Goal: Use online tool/utility: Utilize a website feature to perform a specific function

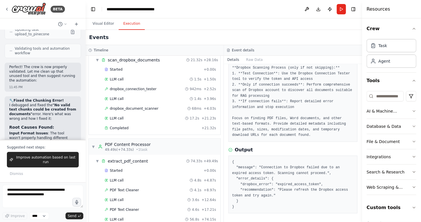
scroll to position [288, 0]
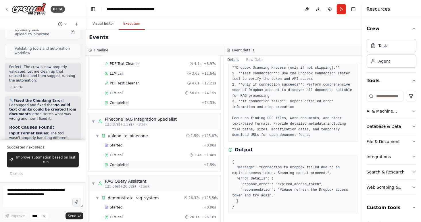
click at [151, 163] on div "Completed" at bounding box center [153, 165] width 97 height 5
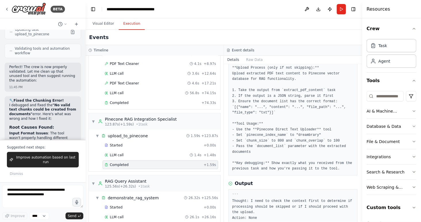
scroll to position [91, 0]
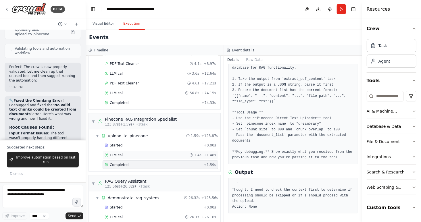
click at [151, 157] on div "LLM call 1.4s + 1.48s" at bounding box center [160, 155] width 115 height 9
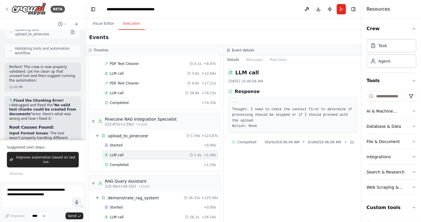
click at [152, 148] on div "Started + 0.00s LLM call 1.4s + 1.48s Completed + 1.59s" at bounding box center [156, 155] width 127 height 29
click at [151, 144] on div "Started" at bounding box center [153, 145] width 97 height 5
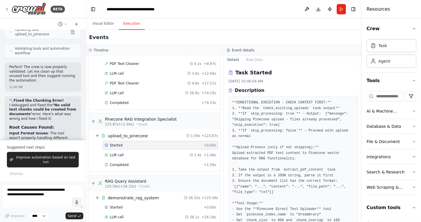
click at [154, 148] on div "Started + 0.00s LLM call 1.4s + 1.48s Completed + 1.59s" at bounding box center [156, 155] width 127 height 29
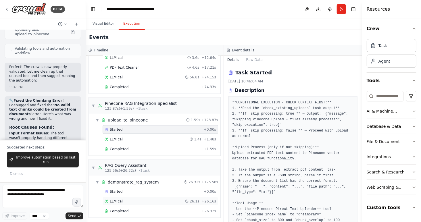
click at [151, 199] on div "LLM call 26.1s + 26.16s" at bounding box center [160, 201] width 111 height 5
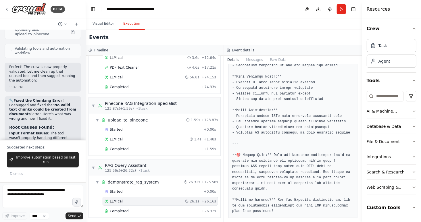
scroll to position [795, 0]
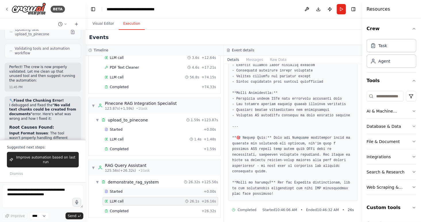
click at [138, 191] on div "Started" at bounding box center [153, 191] width 97 height 5
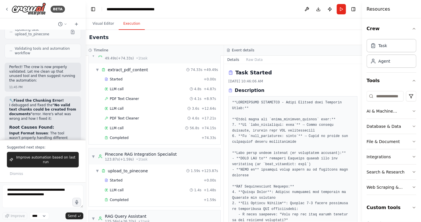
scroll to position [254, 0]
click at [131, 135] on div "Completed" at bounding box center [152, 137] width 94 height 5
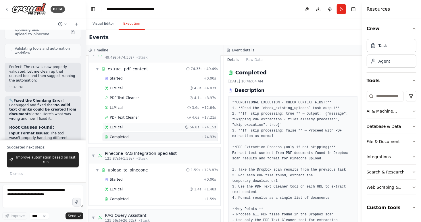
click at [133, 125] on div "LLM call 56.8s + 74.15s" at bounding box center [160, 127] width 111 height 5
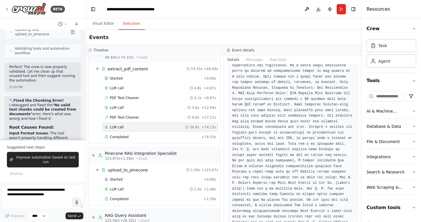
scroll to position [1265, 0]
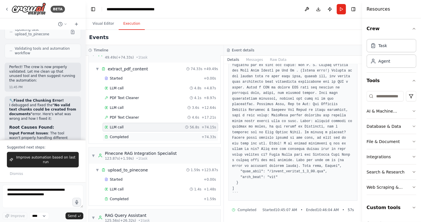
click at [143, 135] on div "Completed" at bounding box center [152, 137] width 94 height 5
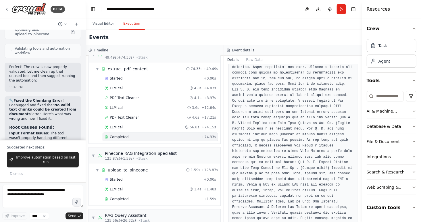
scroll to position [1390, 0]
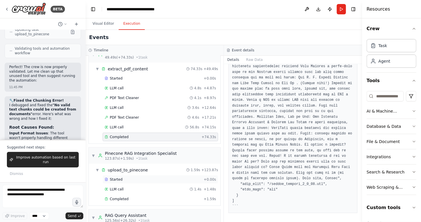
click at [138, 178] on div "Started" at bounding box center [153, 179] width 97 height 5
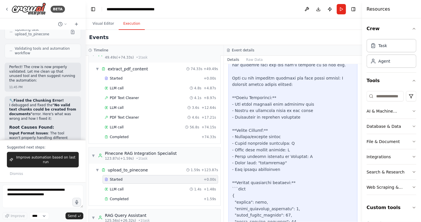
scroll to position [448, 0]
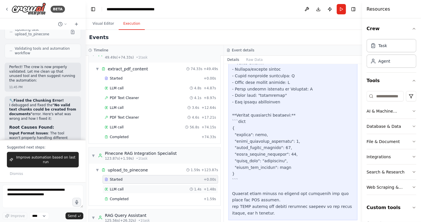
click at [132, 189] on div "LLM call 1.4s + 1.48s" at bounding box center [160, 189] width 111 height 5
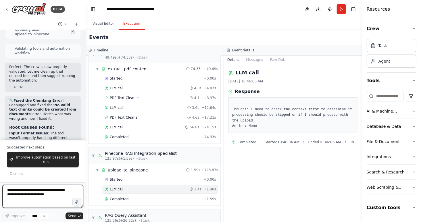
click at [34, 190] on textarea at bounding box center [42, 196] width 81 height 23
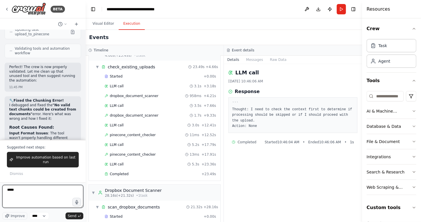
scroll to position [0, 0]
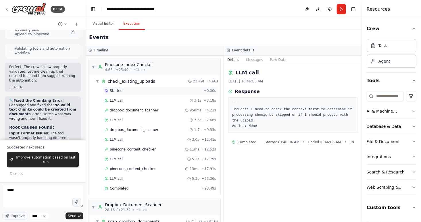
click at [133, 93] on div "Started + 0.00s" at bounding box center [160, 90] width 115 height 9
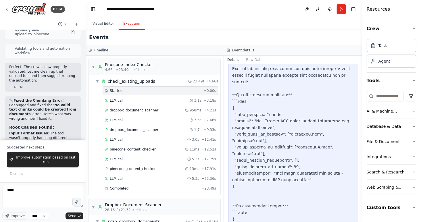
scroll to position [621, 0]
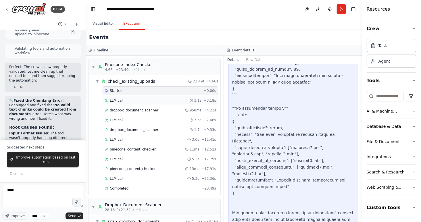
click at [146, 100] on div "LLM call 3.1s + 3.18s" at bounding box center [160, 100] width 111 height 5
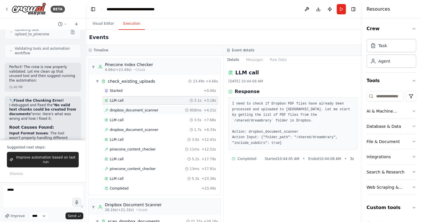
click at [173, 110] on div "dropbox_document_scanner 958ms + 4.21s" at bounding box center [160, 110] width 111 height 5
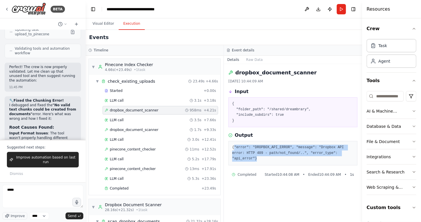
drag, startPoint x: 259, startPoint y: 157, endPoint x: 234, endPoint y: 146, distance: 27.0
click at [234, 146] on pre "{"error": "DROPBOX_API_ERROR", "message": "Dropbox API error: HTTP 409 - path/n…" at bounding box center [292, 153] width 121 height 17
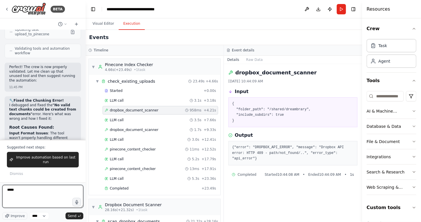
click at [29, 191] on textarea "*****" at bounding box center [42, 196] width 81 height 23
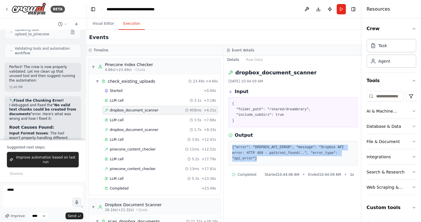
drag, startPoint x: 262, startPoint y: 158, endPoint x: 229, endPoint y: 144, distance: 35.8
click at [229, 144] on div "{"error": "DROPBOX_API_ERROR", "message": "Dropbox API error: HTTP 409 - path/n…" at bounding box center [292, 153] width 129 height 24
copy pre "{"error": "DROPBOX_API_ERROR", "message": "Dropbox API error: HTTP 409 - path/n…"
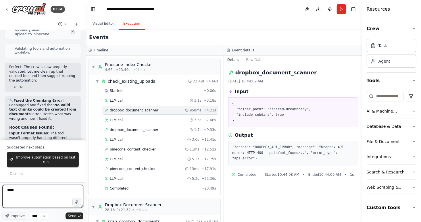
click at [29, 188] on textarea "*****" at bounding box center [42, 196] width 81 height 23
paste textarea "**********"
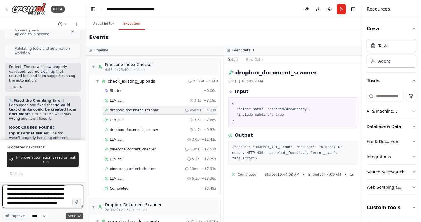
type textarea "**********"
drag, startPoint x: 69, startPoint y: 215, endPoint x: 106, endPoint y: 137, distance: 86.1
click at [69, 215] on span "Send" at bounding box center [72, 216] width 9 height 5
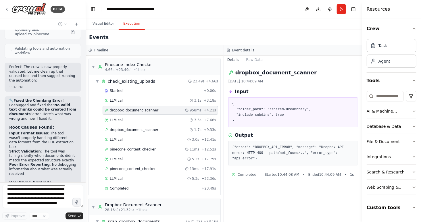
scroll to position [58009, 0]
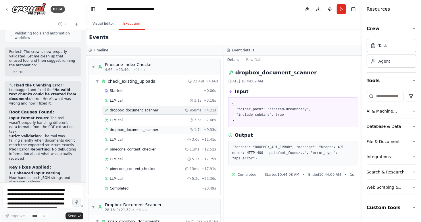
click at [134, 129] on span "dropbox_document_scanner" at bounding box center [134, 130] width 49 height 5
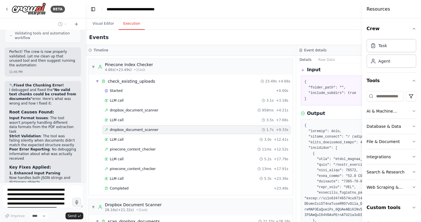
scroll to position [26, 0]
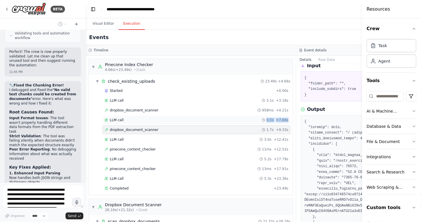
drag, startPoint x: 295, startPoint y: 118, endPoint x: 230, endPoint y: 118, distance: 64.9
click at [229, 118] on div "▼ Pinecone Index Checker 4.66s (+23.49s) • 1 task ▼ check_existing_uploads 23.4…" at bounding box center [191, 139] width 210 height 166
click at [120, 149] on span "pinecone_content_checker" at bounding box center [133, 149] width 46 height 5
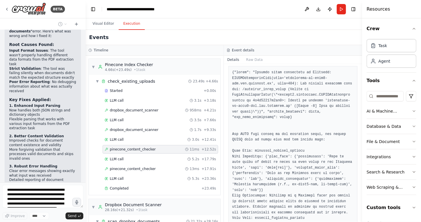
scroll to position [98, 0]
click at [150, 167] on span "pinecone_content_checker" at bounding box center [133, 169] width 46 height 5
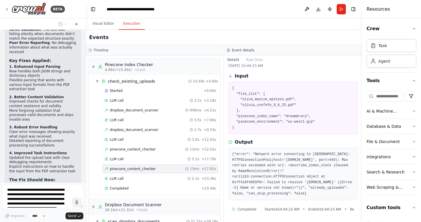
scroll to position [58121, 0]
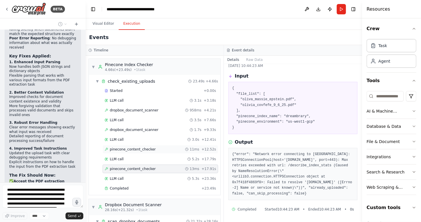
click at [152, 149] on span "pinecone_content_checker" at bounding box center [133, 149] width 46 height 5
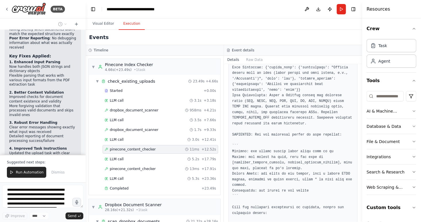
scroll to position [306, 0]
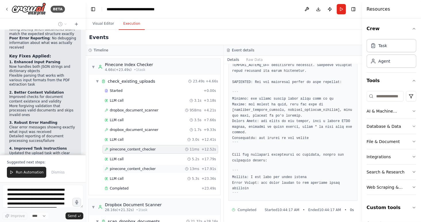
click at [132, 169] on span "pinecone_content_checker" at bounding box center [133, 169] width 46 height 5
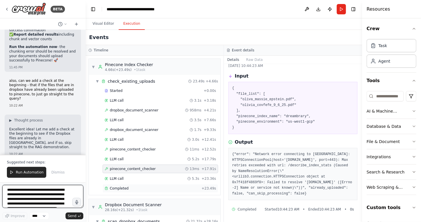
scroll to position [58316, 0]
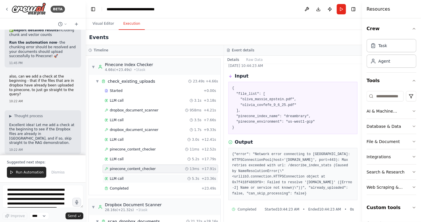
click at [143, 179] on div "LLM call 5.3s + 23.36s" at bounding box center [160, 178] width 111 height 5
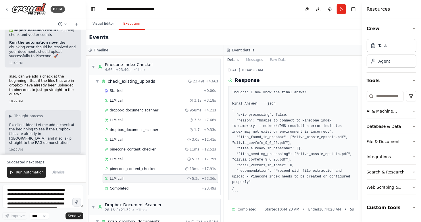
scroll to position [17, 0]
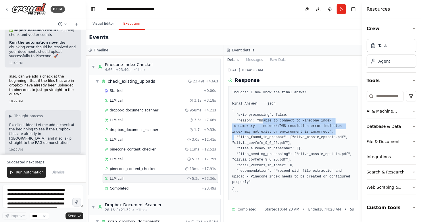
drag, startPoint x: 258, startPoint y: 125, endPoint x: 344, endPoint y: 136, distance: 86.8
click at [344, 136] on pre "Thought: I now know the final answer Final Answer: ```json { "skip_processing":…" at bounding box center [292, 143] width 121 height 107
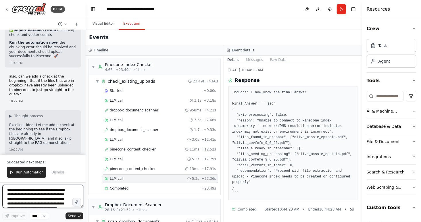
click at [25, 191] on textarea "**********" at bounding box center [42, 196] width 81 height 23
paste textarea "**********"
type textarea "**********"
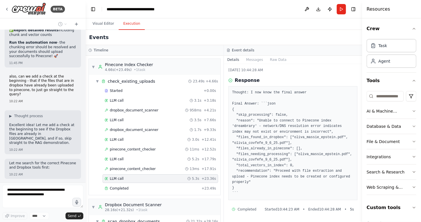
scroll to position [58333, 0]
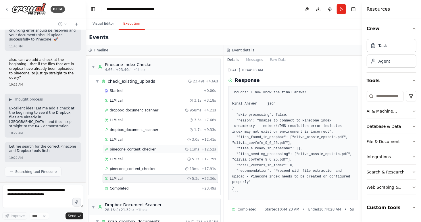
click at [134, 148] on span "pinecone_content_checker" at bounding box center [133, 149] width 46 height 5
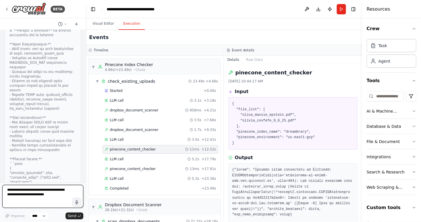
scroll to position [58597, 0]
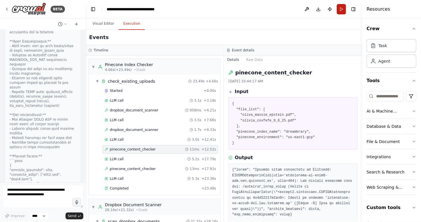
click at [341, 9] on button "Run" at bounding box center [341, 9] width 9 height 10
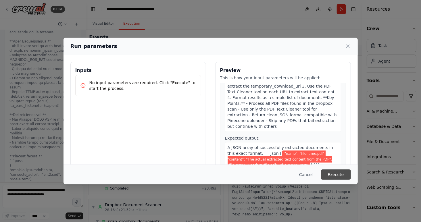
scroll to position [89, 0]
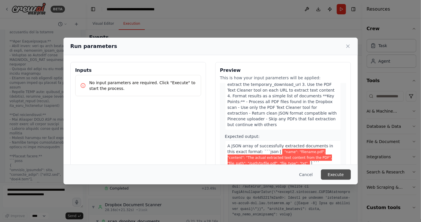
click at [335, 174] on button "Execute" at bounding box center [336, 174] width 30 height 10
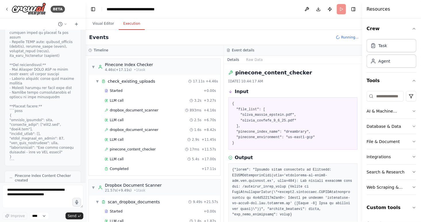
scroll to position [58717, 0]
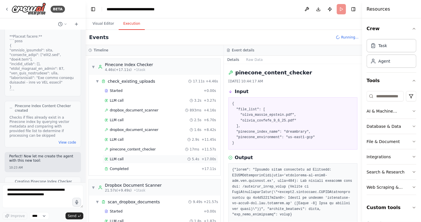
click at [122, 158] on span "LLM call" at bounding box center [117, 159] width 14 height 5
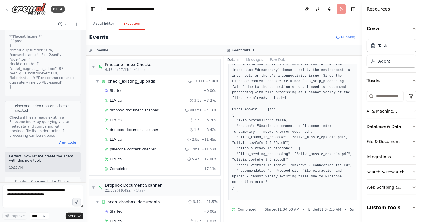
scroll to position [55, 0]
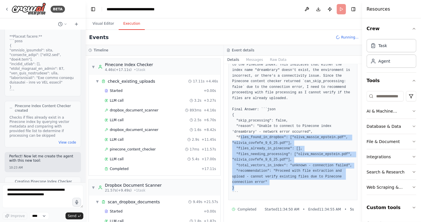
drag, startPoint x: 236, startPoint y: 138, endPoint x: 307, endPoint y: 181, distance: 82.9
click at [307, 181] on pre "Thought: I received a network error when trying to connect to the Pinecone inde…" at bounding box center [292, 126] width 121 height 140
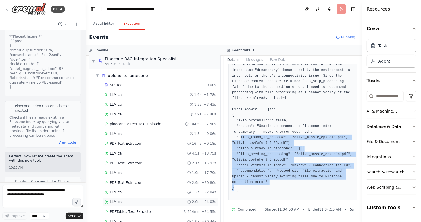
scroll to position [328, 0]
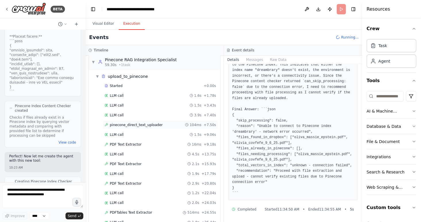
click at [129, 123] on span "pinecone_direct_text_uploader" at bounding box center [136, 125] width 53 height 5
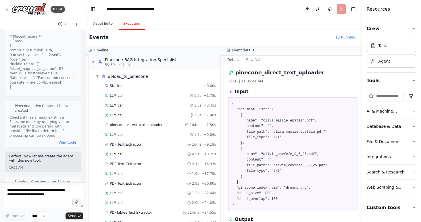
scroll to position [43, 0]
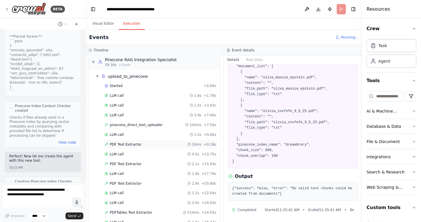
click at [128, 144] on span "PDF Text Extractor" at bounding box center [126, 144] width 32 height 5
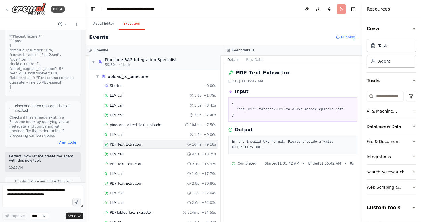
scroll to position [0, 0]
click at [131, 157] on div "Started + 0.00s LLM call 1.6s + 1.78s LLM call 1.5s + 3.43s LLM call 3.9s + 7.4…" at bounding box center [156, 194] width 127 height 225
click at [132, 162] on span "PDF Text Extractor" at bounding box center [126, 164] width 32 height 5
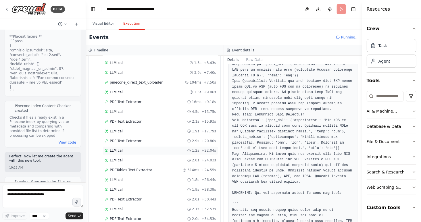
scroll to position [373, 0]
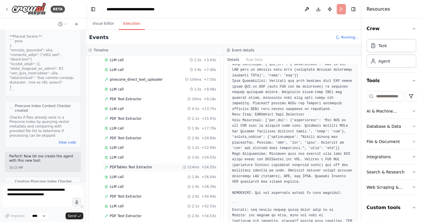
click at [140, 165] on span "PDFTables Text Extractor" at bounding box center [131, 167] width 43 height 5
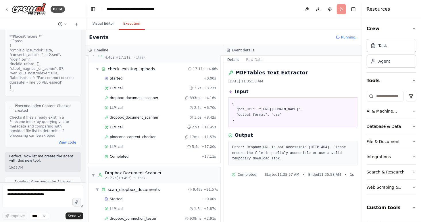
scroll to position [0, 0]
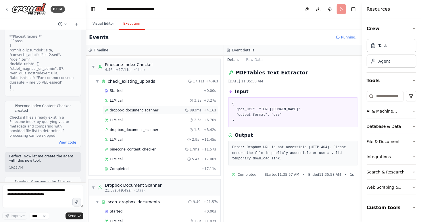
click at [130, 109] on span "dropbox_document_scanner" at bounding box center [134, 110] width 49 height 5
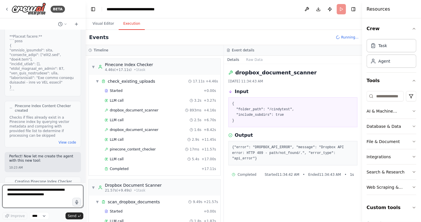
click at [43, 196] on textarea at bounding box center [42, 196] width 81 height 23
click at [122, 96] on div "LLM call 3.2s + 3.27s" at bounding box center [160, 100] width 115 height 9
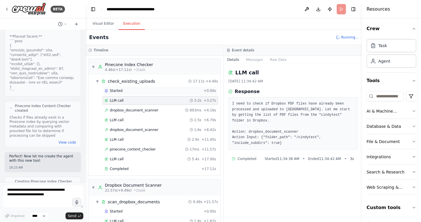
click at [121, 90] on span "Started" at bounding box center [116, 90] width 13 height 5
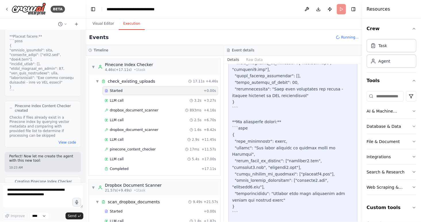
scroll to position [657, 0]
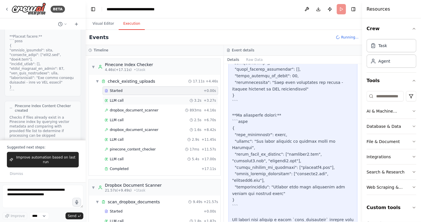
click at [126, 100] on div "LLM call 3.2s + 3.27s" at bounding box center [160, 100] width 111 height 5
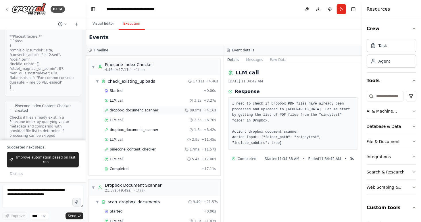
click at [131, 111] on span "dropbox_document_scanner" at bounding box center [134, 110] width 49 height 5
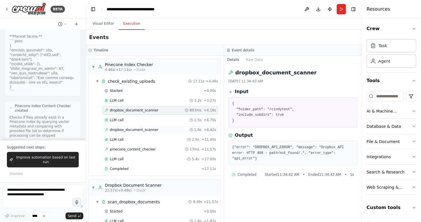
click at [143, 128] on span "dropbox_document_scanner" at bounding box center [134, 130] width 49 height 5
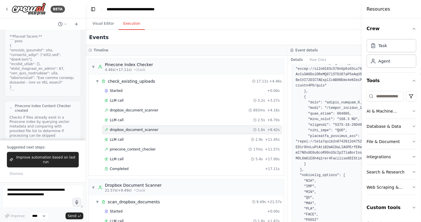
scroll to position [189, 0]
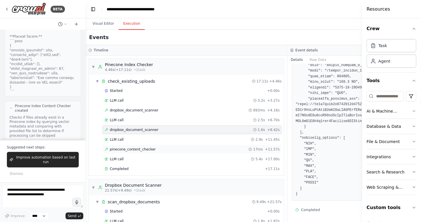
click at [134, 149] on span "pinecone_content_checker" at bounding box center [133, 149] width 46 height 5
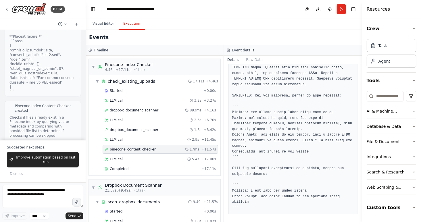
scroll to position [306, 0]
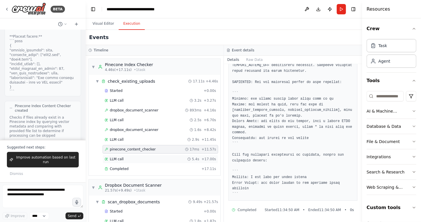
click at [151, 155] on div "LLM call 5.4s + 17.00s" at bounding box center [160, 159] width 115 height 9
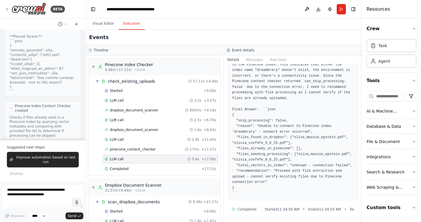
scroll to position [55, 0]
click at [54, 192] on textarea at bounding box center [42, 196] width 81 height 23
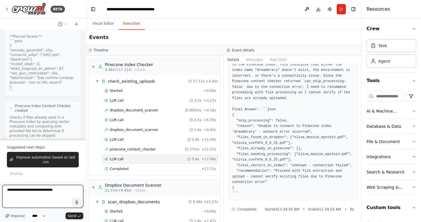
type textarea "**********"
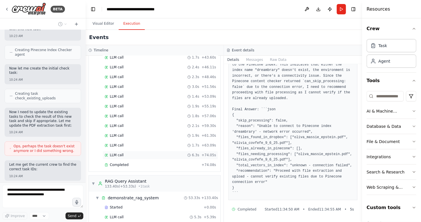
scroll to position [580, 0]
click at [146, 95] on div "LLM call 1.4s + 53.09s" at bounding box center [160, 97] width 111 height 5
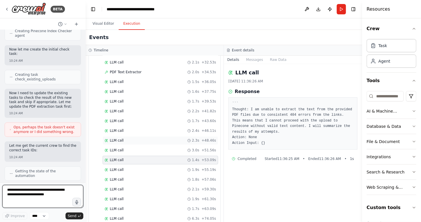
scroll to position [459, 0]
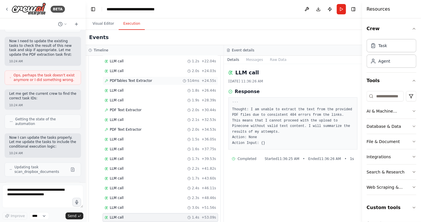
click at [149, 77] on div "PDFTables Text Extractor 514ms + 24.55s" at bounding box center [160, 81] width 115 height 9
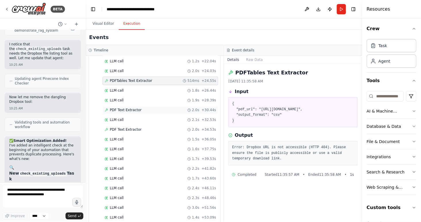
click at [141, 108] on div "PDF Text Extractor 2.0s + 30.44s" at bounding box center [160, 110] width 111 height 5
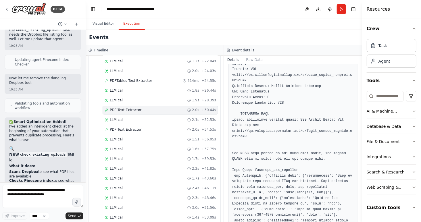
scroll to position [101, 0]
click at [131, 128] on span "PDF Text Extractor" at bounding box center [126, 130] width 32 height 5
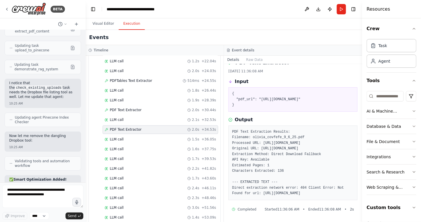
scroll to position [59137, 0]
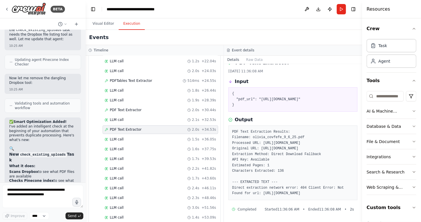
drag, startPoint x: 11, startPoint y: 69, endPoint x: 28, endPoint y: 99, distance: 33.8
click at [40, 194] on textarea at bounding box center [42, 196] width 81 height 23
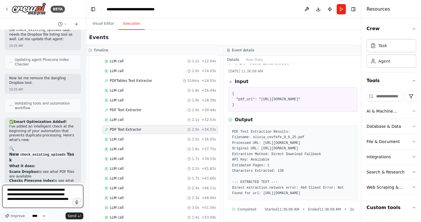
click at [56, 200] on textarea "**********" at bounding box center [42, 196] width 81 height 23
type textarea "**********"
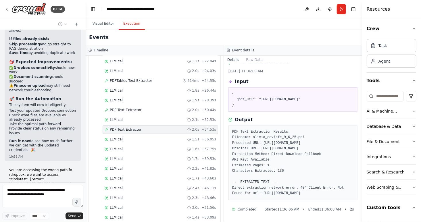
scroll to position [59719, 0]
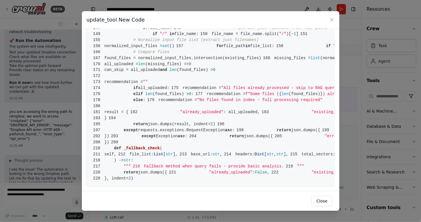
scroll to position [1231, 0]
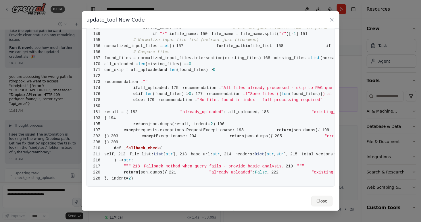
click at [330, 200] on button "Close" at bounding box center [321, 201] width 21 height 10
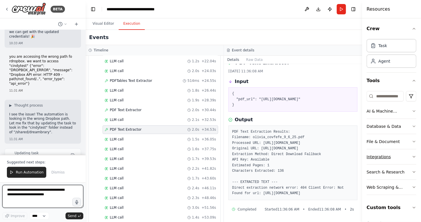
scroll to position [14, 0]
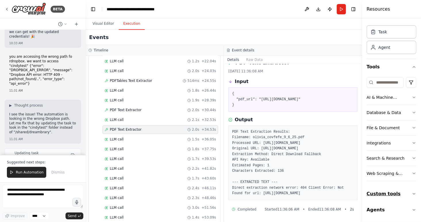
click at [391, 190] on button "Custom tools" at bounding box center [391, 194] width 50 height 16
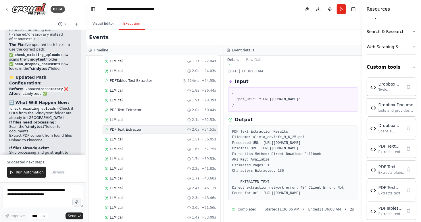
scroll to position [59997, 0]
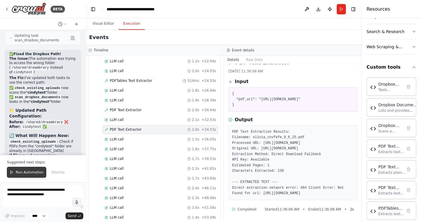
click at [25, 172] on span "Run Automation" at bounding box center [30, 172] width 28 height 5
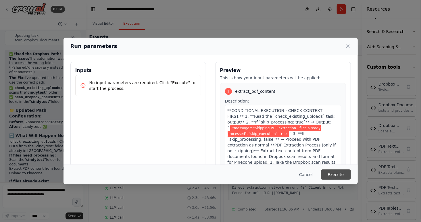
click at [333, 173] on button "Execute" at bounding box center [336, 174] width 30 height 10
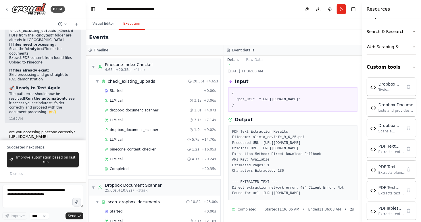
scroll to position [60145, 0]
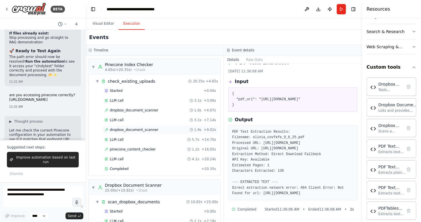
click at [128, 129] on span "dropbox_document_scanner" at bounding box center [134, 130] width 49 height 5
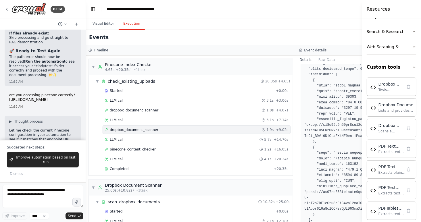
scroll to position [183, 0]
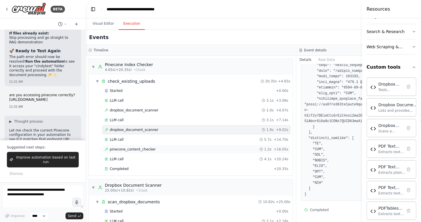
click at [148, 147] on span "pinecone_content_checker" at bounding box center [133, 149] width 46 height 5
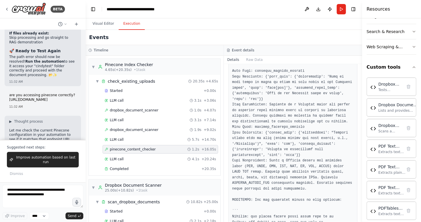
scroll to position [317, 0]
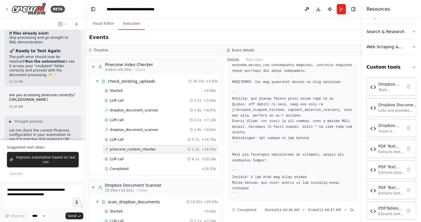
click at [142, 151] on div "pinecone_content_checker 1.2s + 16.05s" at bounding box center [160, 149] width 115 height 9
click at [139, 156] on div "LLM call 4.1s + 20.24s" at bounding box center [160, 159] width 115 height 9
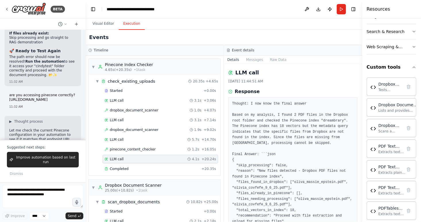
scroll to position [50, 0]
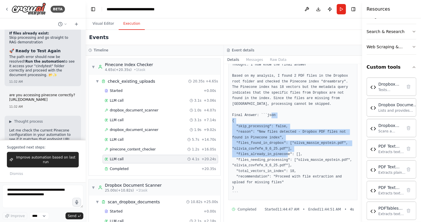
drag, startPoint x: 237, startPoint y: 127, endPoint x: 308, endPoint y: 154, distance: 76.5
click at [308, 154] on pre "Thought: I now know the final answer Based on my analysis, I found 2 PDF files …" at bounding box center [292, 129] width 121 height 134
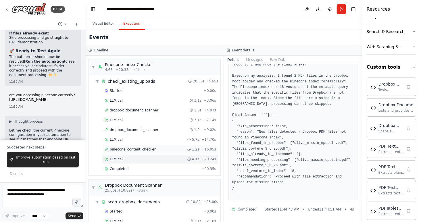
click at [140, 146] on div "pinecone_content_checker 1.2s + 16.05s" at bounding box center [160, 149] width 115 height 9
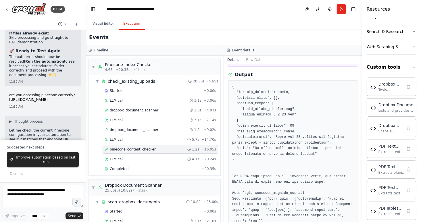
scroll to position [78, 0]
click at [50, 192] on textarea at bounding box center [42, 196] width 81 height 23
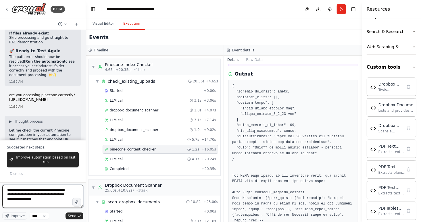
paste textarea "**********"
click at [34, 197] on textarea "**********" at bounding box center [42, 196] width 81 height 23
click at [41, 193] on textarea "**********" at bounding box center [42, 196] width 81 height 23
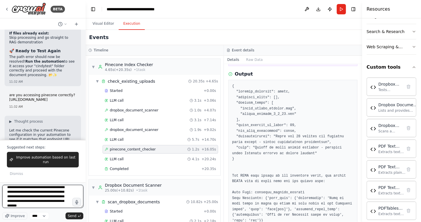
click at [40, 197] on textarea "**********" at bounding box center [42, 196] width 81 height 23
type textarea "**********"
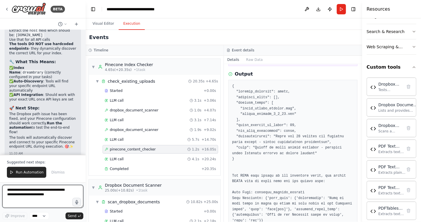
scroll to position [60889, 0]
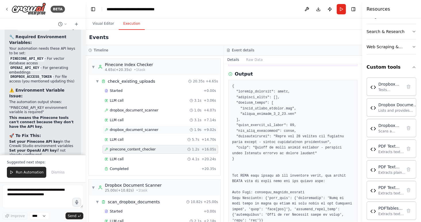
click at [129, 130] on span "dropbox_document_scanner" at bounding box center [134, 130] width 49 height 5
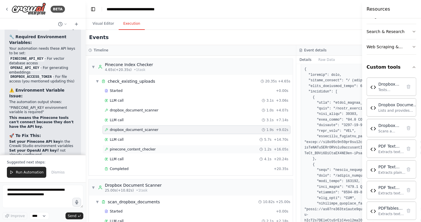
click at [135, 149] on span "pinecone_content_checker" at bounding box center [133, 149] width 46 height 5
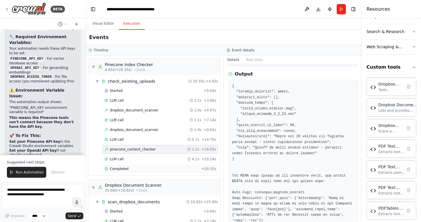
click at [152, 167] on div "Completed" at bounding box center [152, 169] width 94 height 5
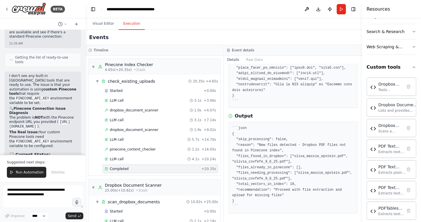
scroll to position [60715, 0]
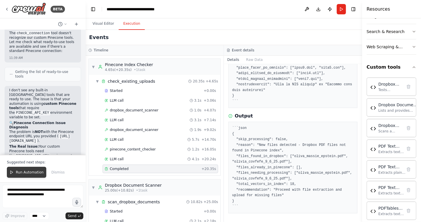
click at [28, 171] on span "Run Automation" at bounding box center [30, 172] width 28 height 5
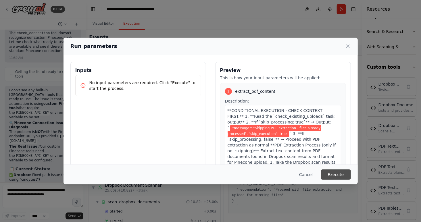
click at [330, 174] on button "Execute" at bounding box center [336, 174] width 30 height 10
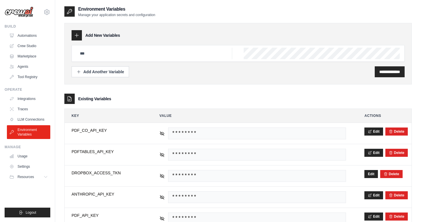
scroll to position [42, 0]
